Goal: Task Accomplishment & Management: Manage account settings

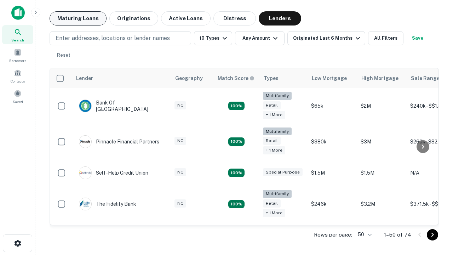
click at [78, 18] on button "Maturing Loans" at bounding box center [78, 18] width 57 height 14
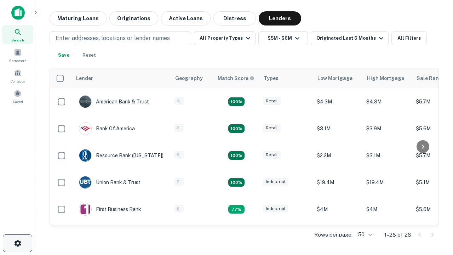
click at [17, 243] on icon "button" at bounding box center [17, 243] width 9 height 9
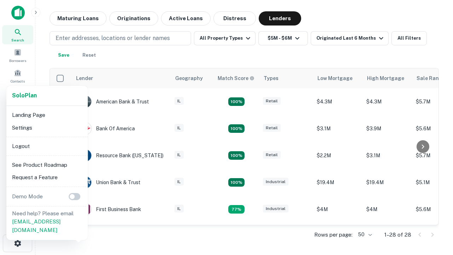
click at [47, 146] on li "Logout" at bounding box center [47, 146] width 76 height 13
